Goal: Task Accomplishment & Management: Manage account settings

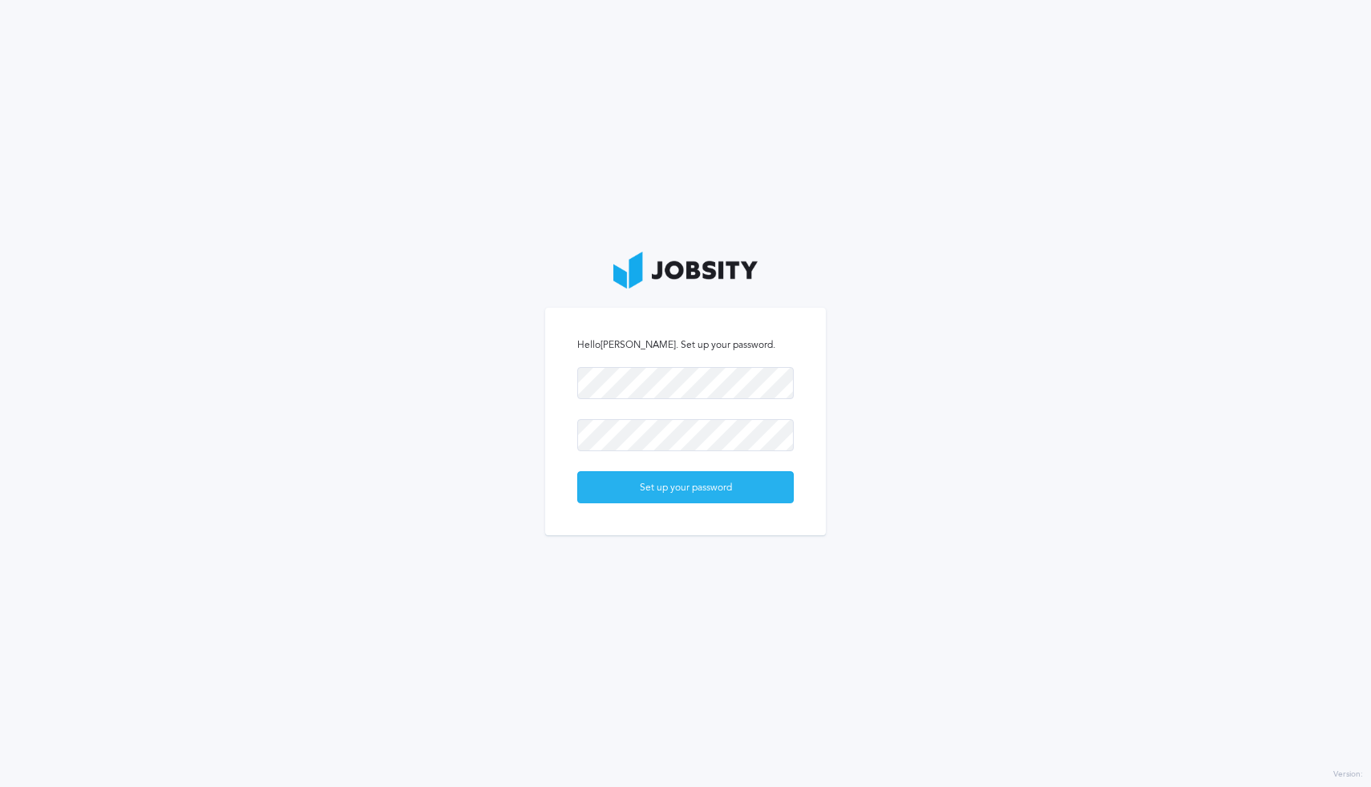
click at [738, 493] on div "Set up your password" at bounding box center [685, 488] width 215 height 32
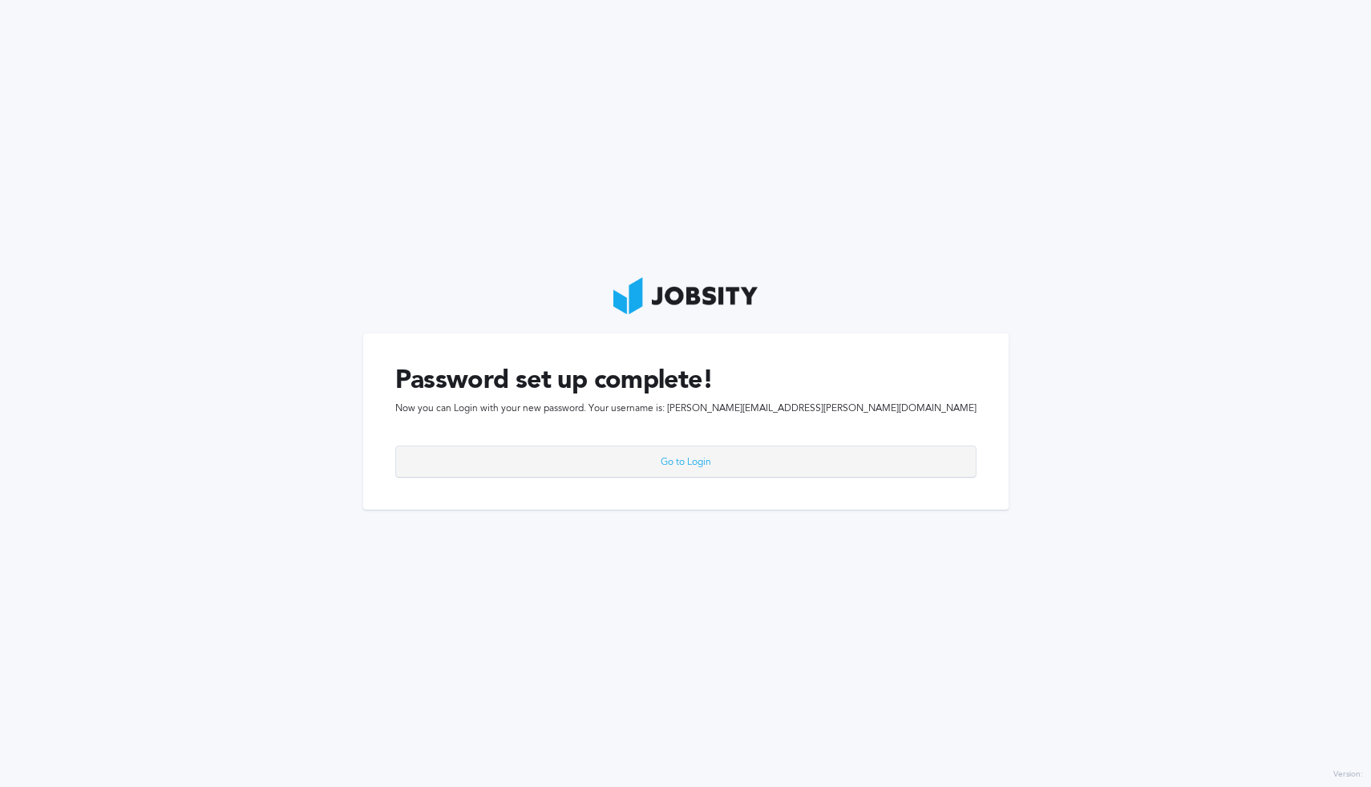
click at [738, 459] on div "Go to Login" at bounding box center [686, 463] width 580 height 32
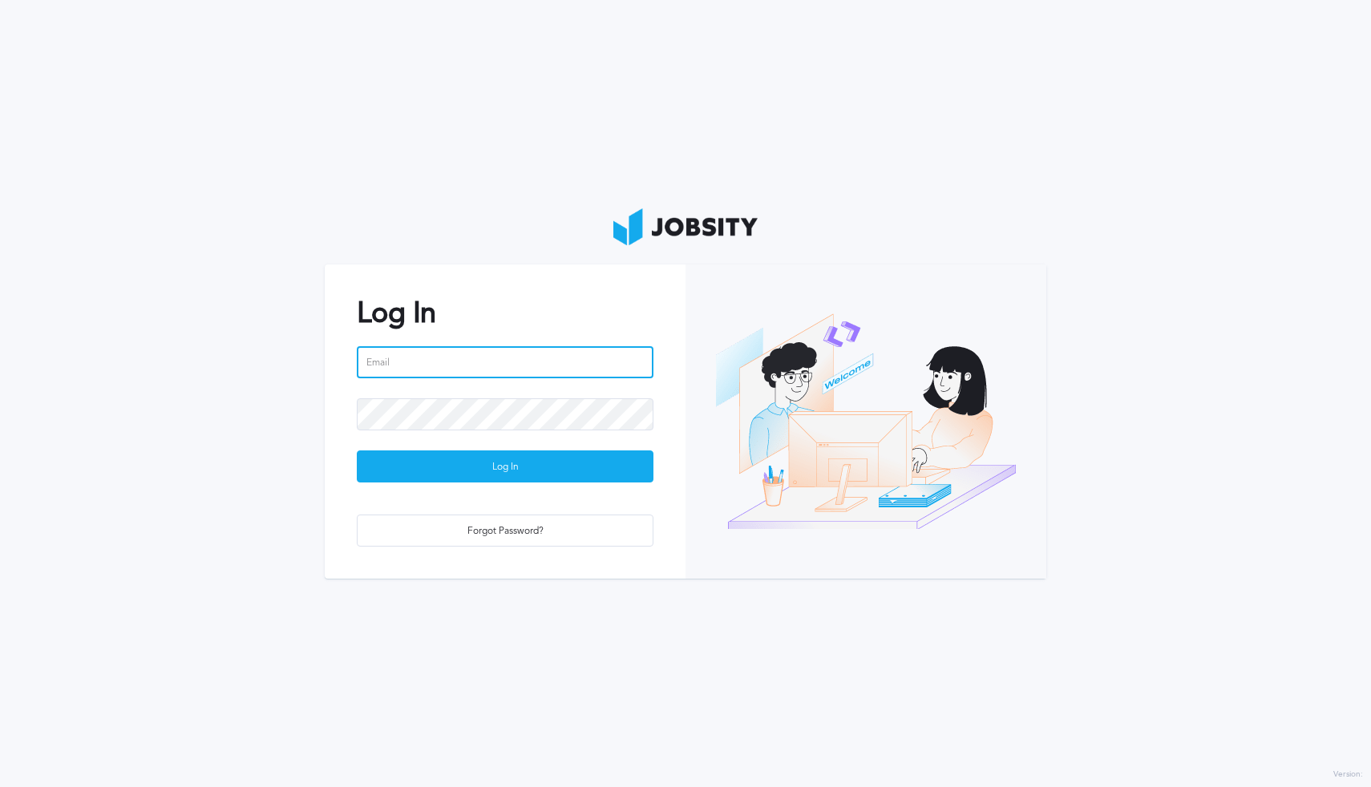
click at [480, 366] on input "email" at bounding box center [505, 362] width 297 height 32
type input "[PERSON_NAME][EMAIL_ADDRESS][PERSON_NAME][DOMAIN_NAME]"
click at [357, 451] on button "Log In" at bounding box center [505, 467] width 297 height 32
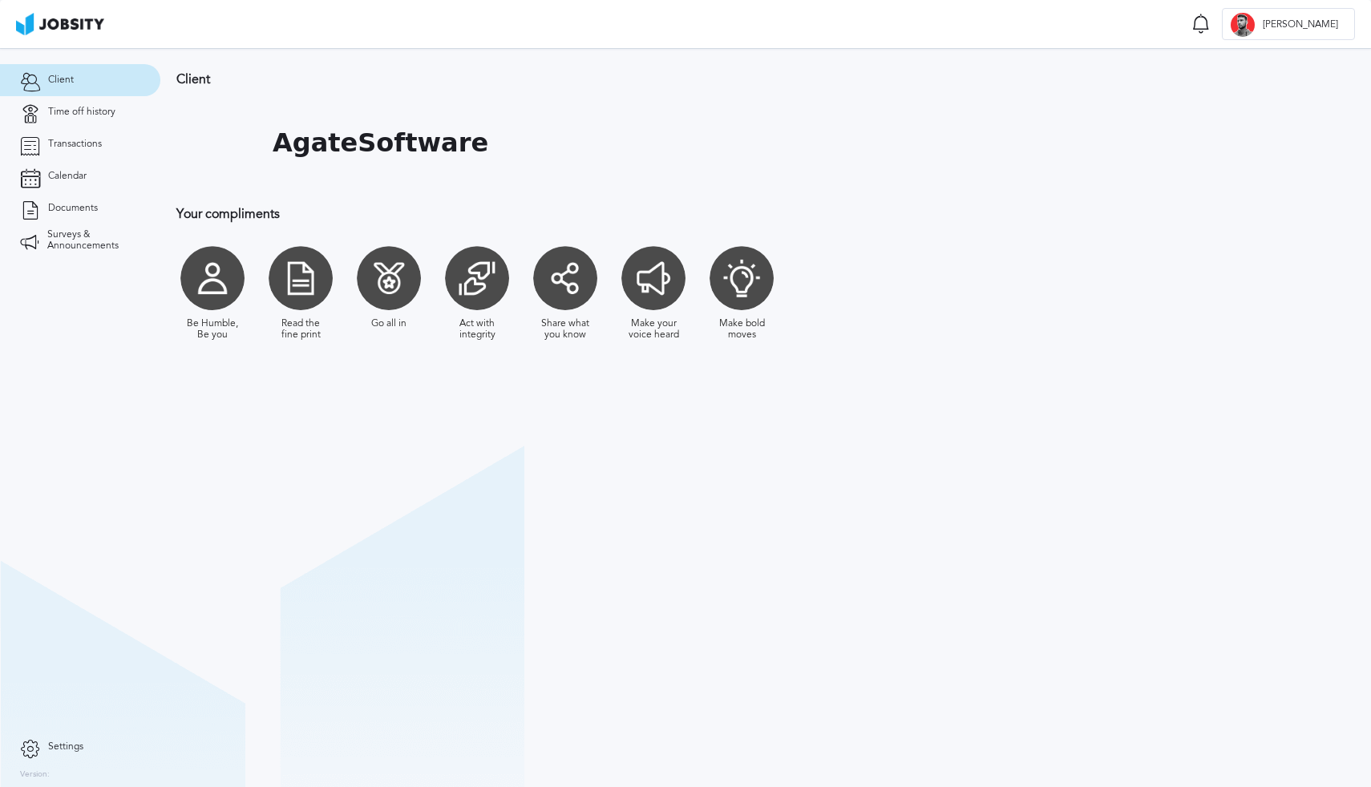
click at [107, 413] on section "Client Time off history Transactions Calendar Documents Surveys & Announcements" at bounding box center [80, 389] width 160 height 683
click at [90, 183] on link "Calendar" at bounding box center [80, 176] width 160 height 32
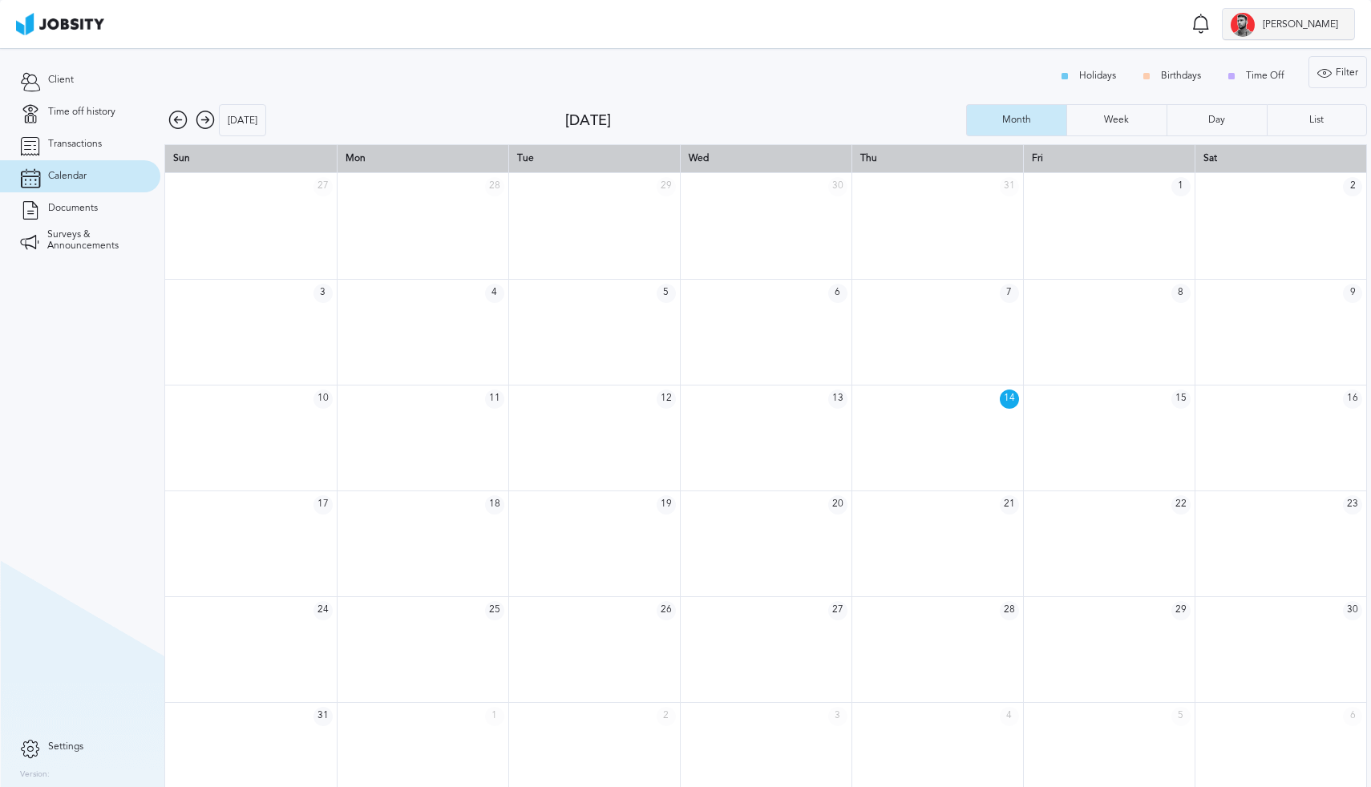
click at [1307, 34] on div "[PERSON_NAME]" at bounding box center [1288, 25] width 131 height 32
click at [1115, 28] on div "Log Out" at bounding box center [685, 393] width 1371 height 787
click at [79, 742] on span "Settings" at bounding box center [65, 747] width 35 height 11
